Goal: Task Accomplishment & Management: Manage account settings

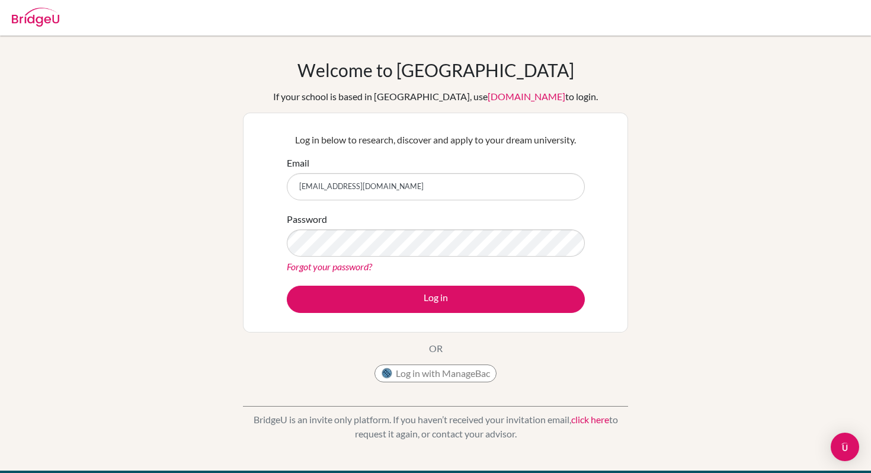
click at [371, 293] on button "Log in" at bounding box center [436, 298] width 298 height 27
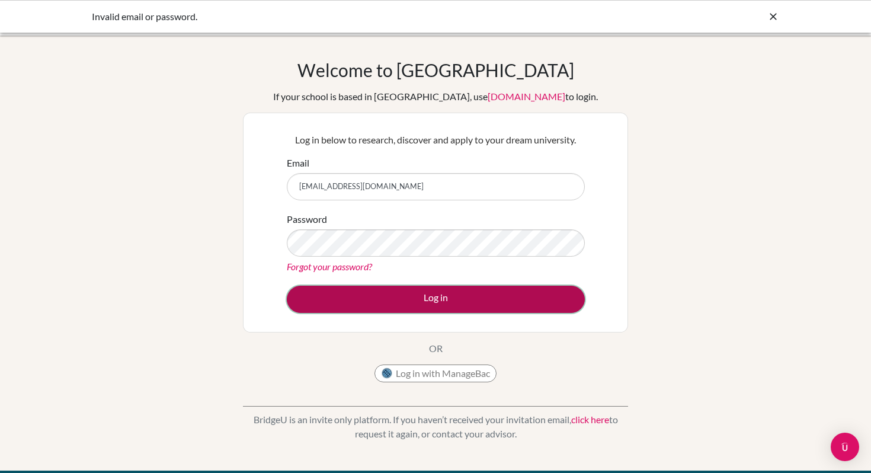
click at [351, 292] on button "Log in" at bounding box center [436, 298] width 298 height 27
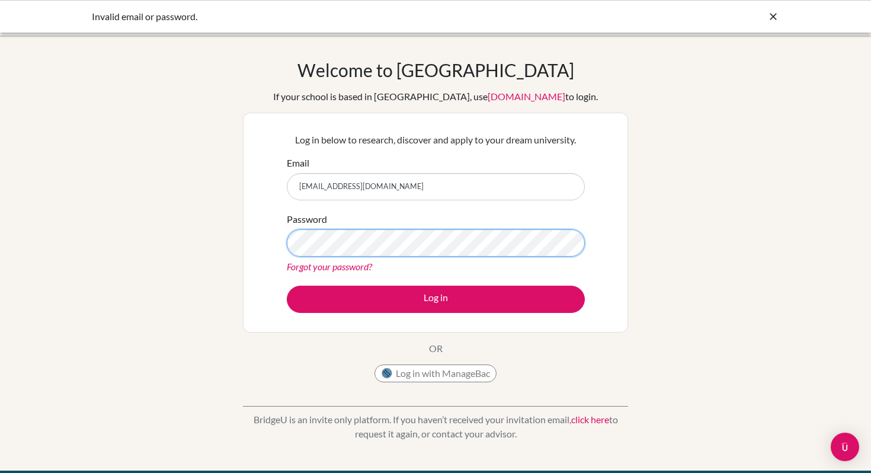
click at [233, 244] on div "Welcome to [GEOGRAPHIC_DATA] If your school is based in [GEOGRAPHIC_DATA], use …" at bounding box center [435, 252] width 871 height 387
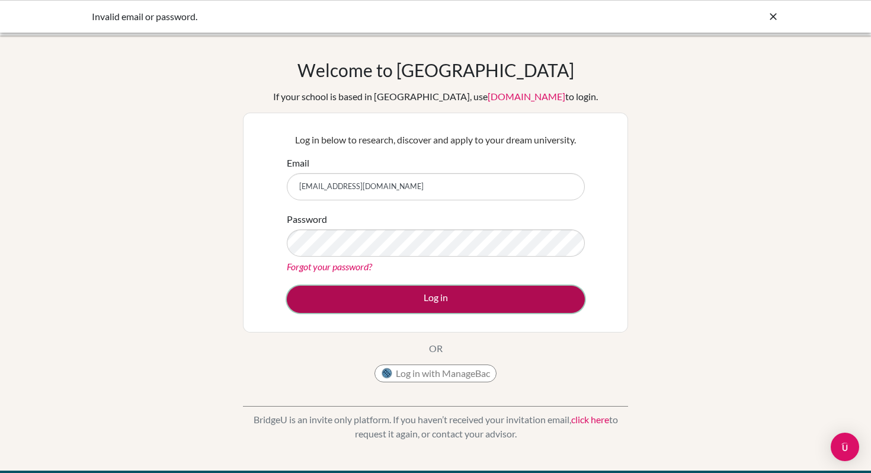
click at [310, 303] on button "Log in" at bounding box center [436, 298] width 298 height 27
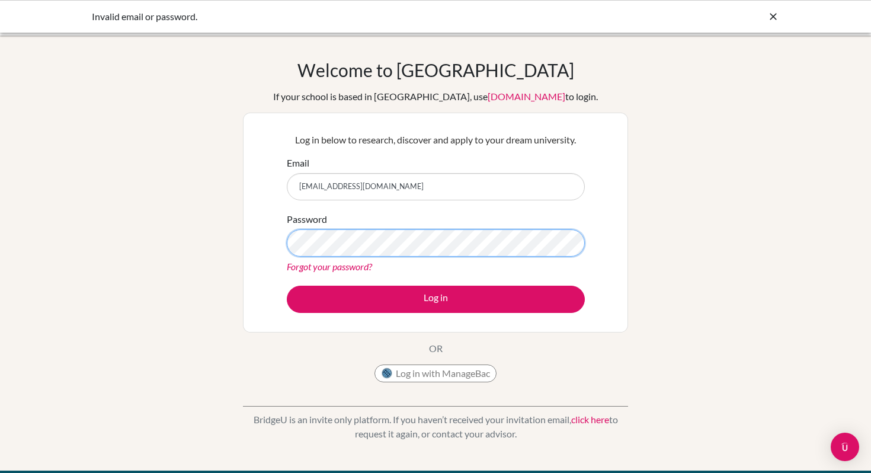
click at [260, 245] on div "Log in below to research, discover and apply to your dream university. Email [E…" at bounding box center [435, 223] width 385 height 220
click at [227, 243] on div "Welcome to [GEOGRAPHIC_DATA] If your school is based in [GEOGRAPHIC_DATA], use …" at bounding box center [435, 252] width 871 height 387
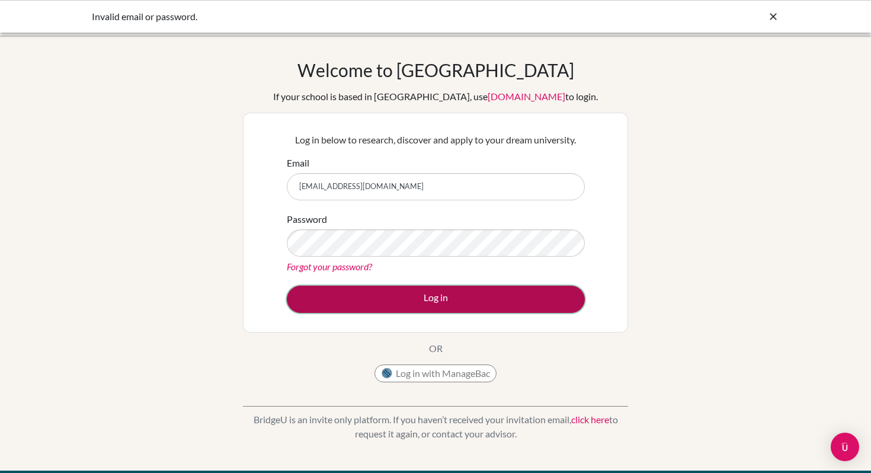
click at [316, 299] on button "Log in" at bounding box center [436, 298] width 298 height 27
click at [310, 290] on button "Log in" at bounding box center [436, 298] width 298 height 27
